Goal: Task Accomplishment & Management: Manage account settings

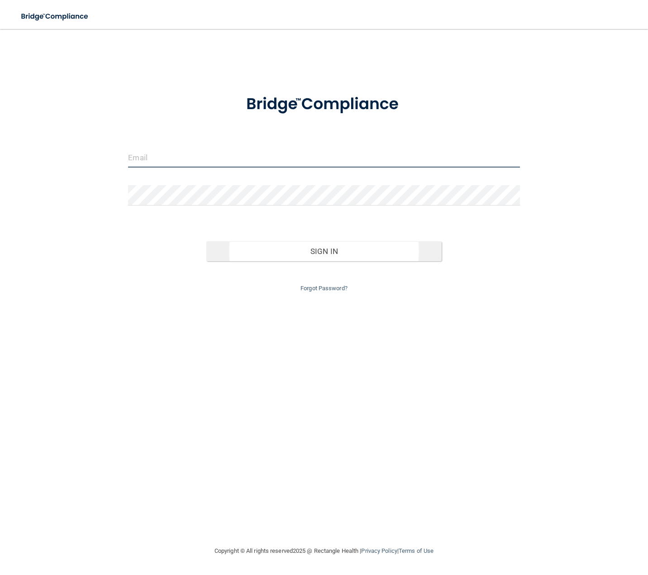
type input "[EMAIL_ADDRESS][DOMAIN_NAME]"
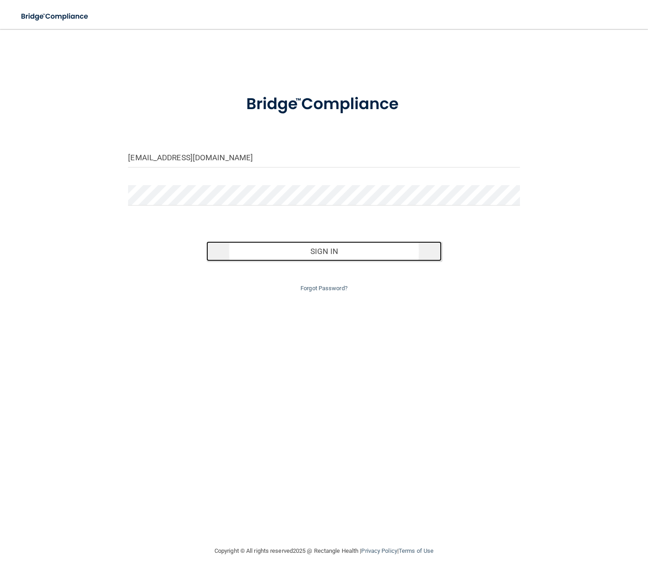
click at [326, 248] on button "Sign In" at bounding box center [323, 251] width 235 height 20
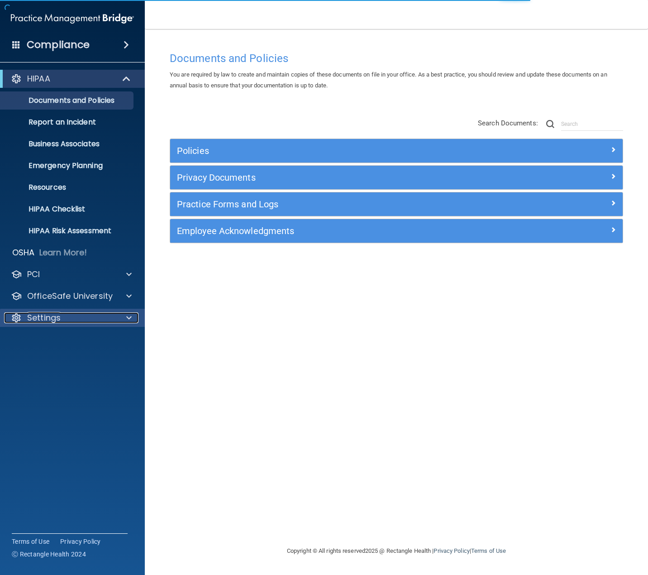
click at [47, 320] on p "Settings" at bounding box center [43, 317] width 33 height 11
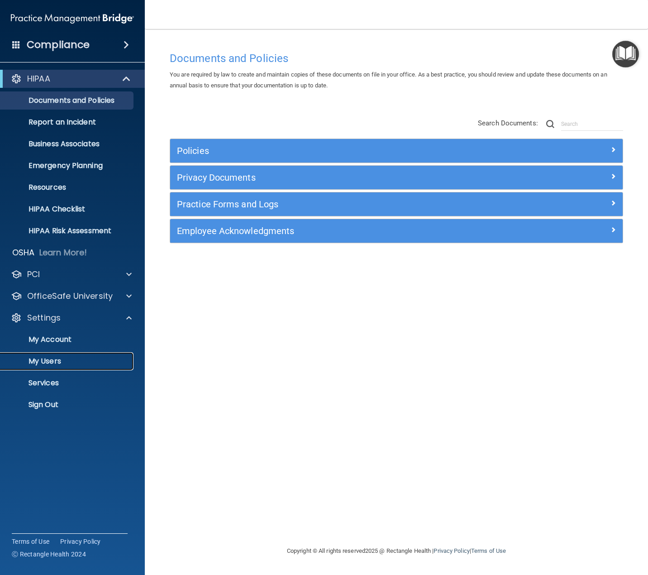
click at [60, 358] on p "My Users" at bounding box center [68, 361] width 124 height 9
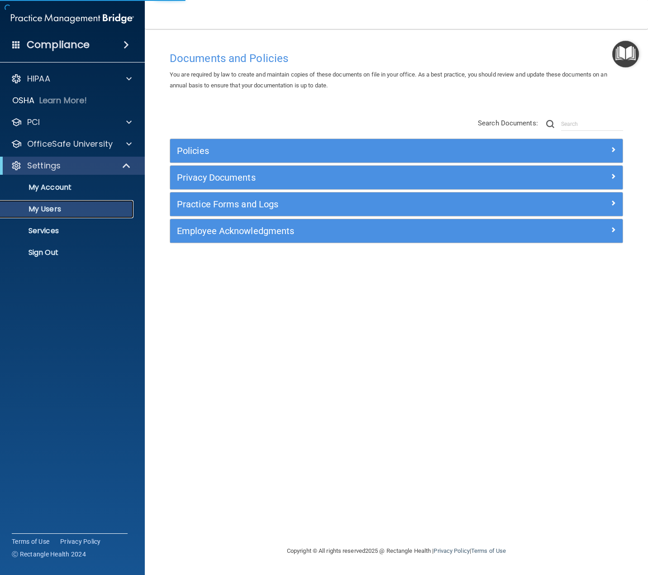
select select "20"
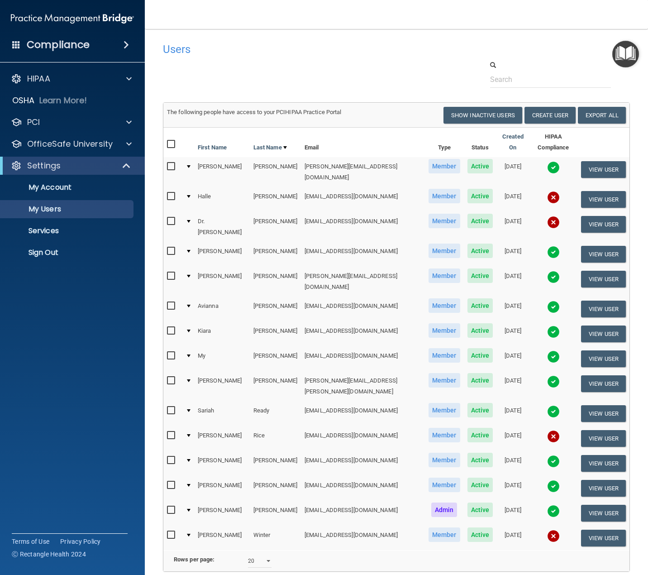
click at [172, 218] on input "checkbox" at bounding box center [172, 221] width 10 height 7
checkbox input "true"
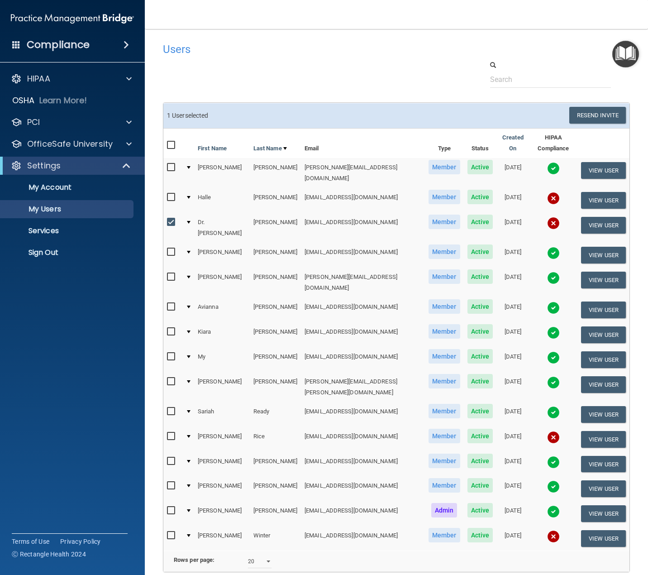
click at [171, 433] on input "checkbox" at bounding box center [172, 436] width 10 height 7
checkbox input "true"
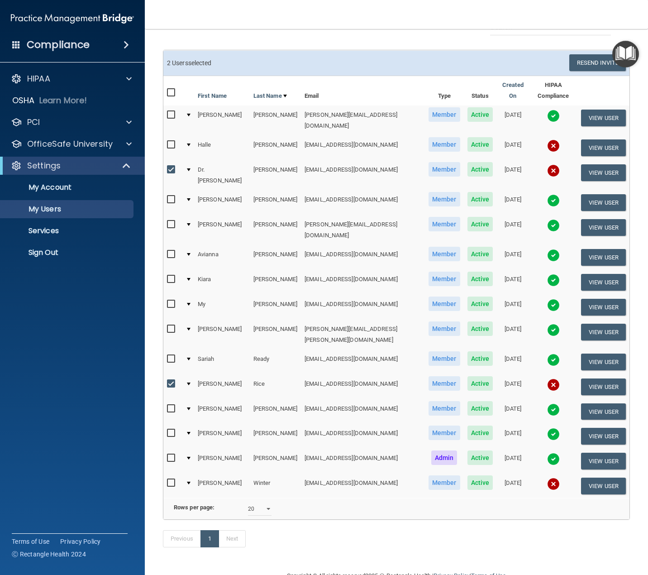
scroll to position [61, 0]
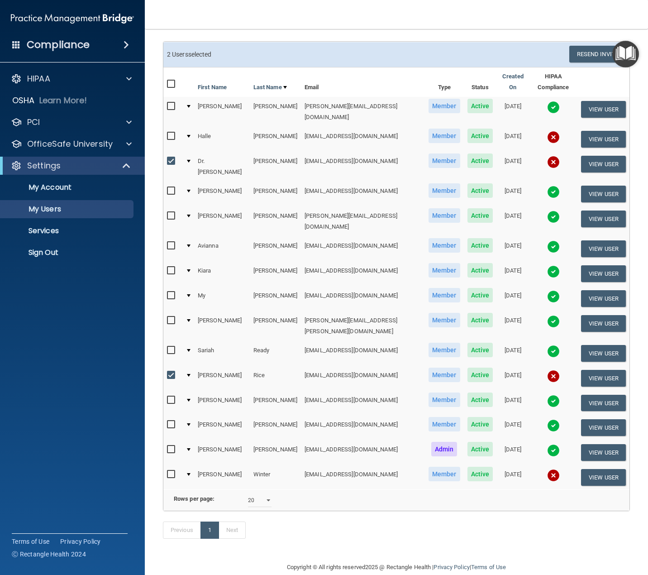
click at [169, 471] on input "checkbox" at bounding box center [172, 474] width 10 height 7
checkbox input "true"
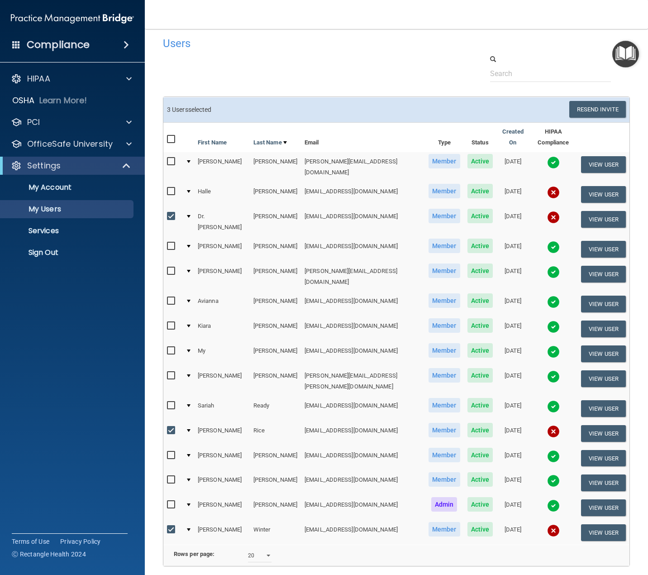
scroll to position [0, 0]
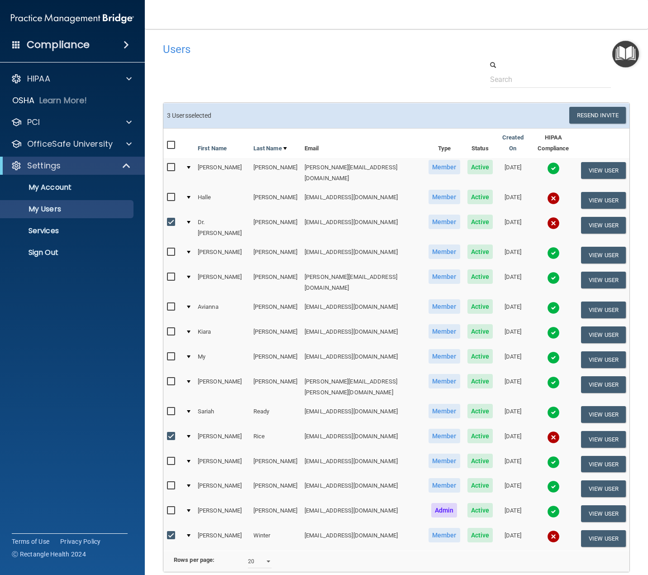
click at [164, 188] on td at bounding box center [172, 200] width 19 height 25
click at [169, 194] on input "checkbox" at bounding box center [172, 197] width 10 height 7
checkbox input "true"
click at [583, 113] on button "Resend Invite" at bounding box center [597, 115] width 57 height 17
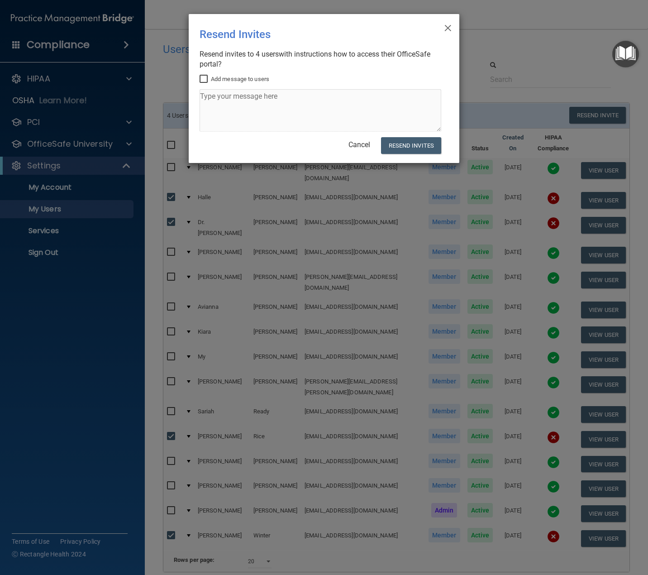
drag, startPoint x: 203, startPoint y: 77, endPoint x: 208, endPoint y: 95, distance: 18.7
click at [204, 77] on input "Add message to users" at bounding box center [205, 79] width 10 height 7
checkbox input "true"
click at [208, 96] on textarea at bounding box center [321, 110] width 242 height 43
type textarea "Please complete the Hipaa training. Thank you"
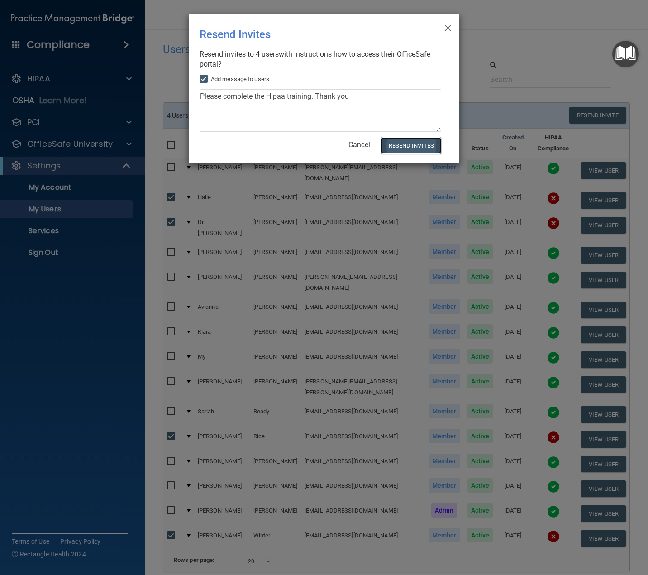
click at [423, 142] on button "Resend Invites" at bounding box center [411, 145] width 60 height 17
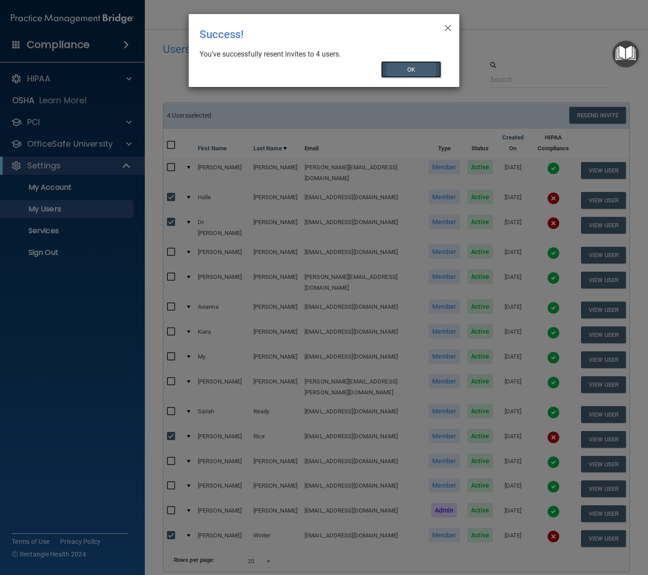
click at [403, 64] on button "OK" at bounding box center [411, 69] width 61 height 17
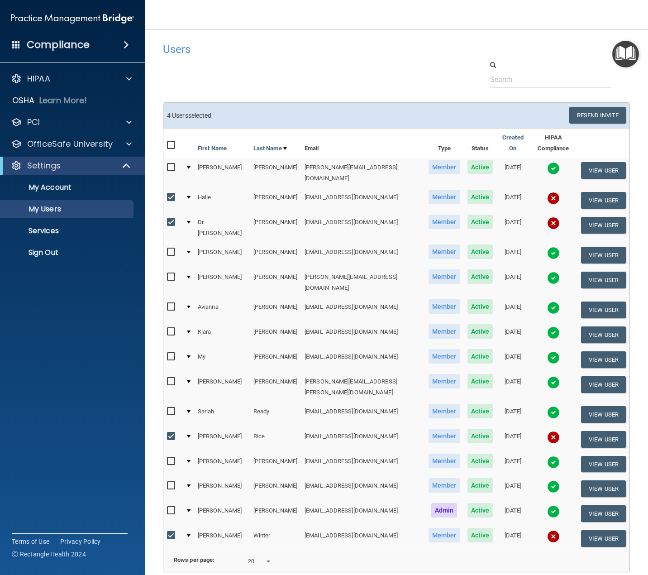
click at [547, 192] on img at bounding box center [553, 198] width 13 height 13
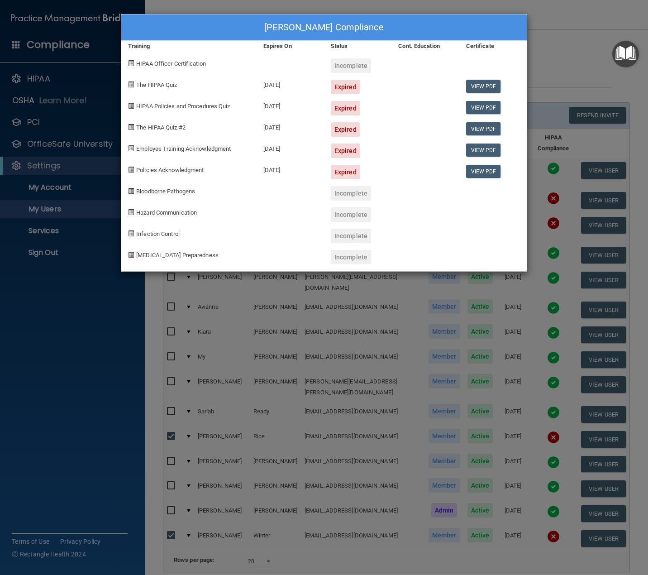
click at [560, 47] on div "[PERSON_NAME] Compliance Training Expires On Status Cont. Education Certificate…" at bounding box center [324, 287] width 648 height 575
